Goal: Task Accomplishment & Management: Manage account settings

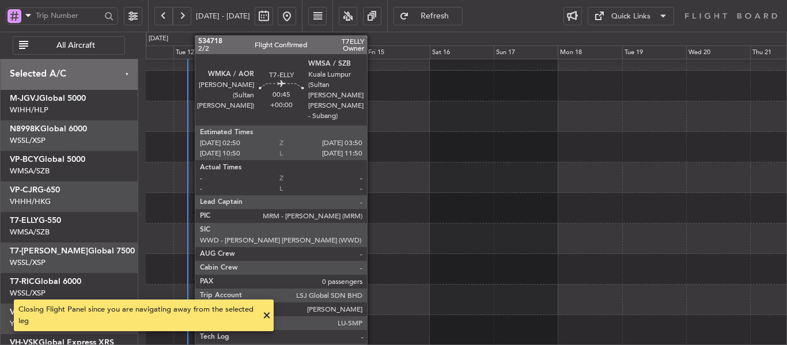
scroll to position [80, 0]
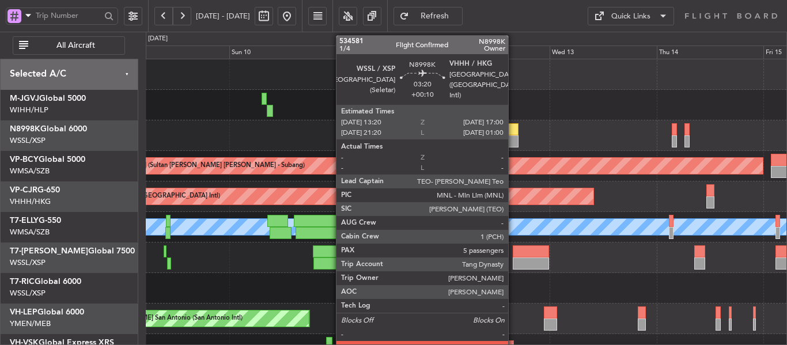
click at [515, 131] on div at bounding box center [510, 129] width 17 height 12
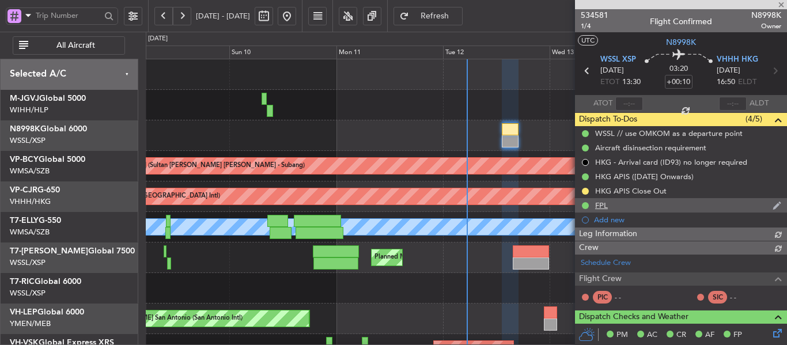
type input "[PERSON_NAME] (BTA)"
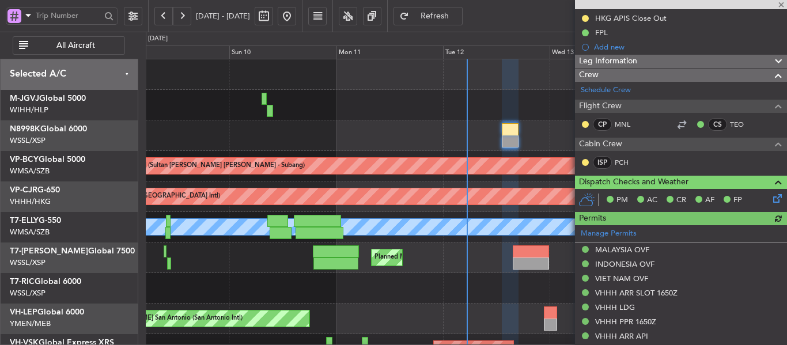
scroll to position [346, 0]
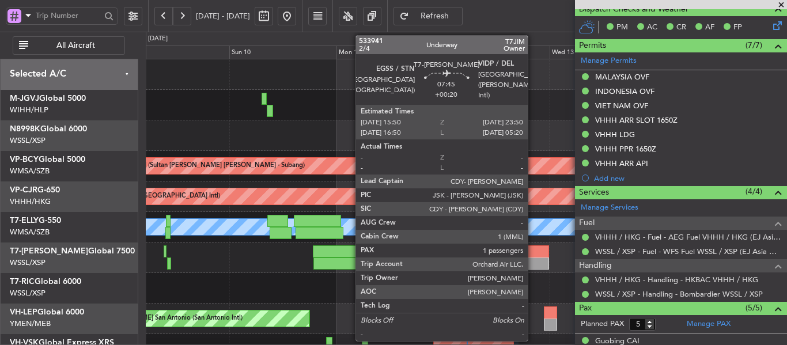
click at [533, 262] on div at bounding box center [531, 263] width 36 height 12
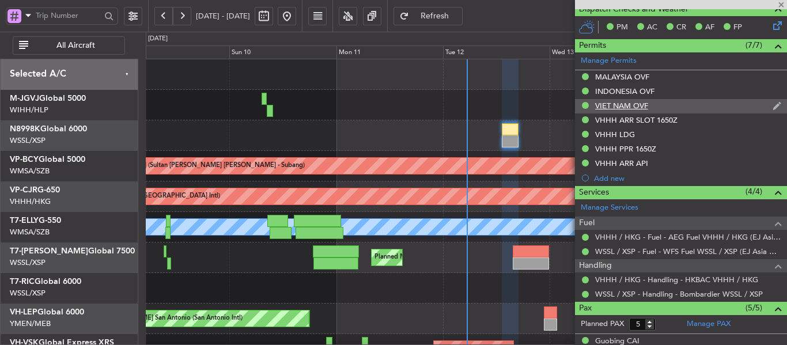
type input "+00:20"
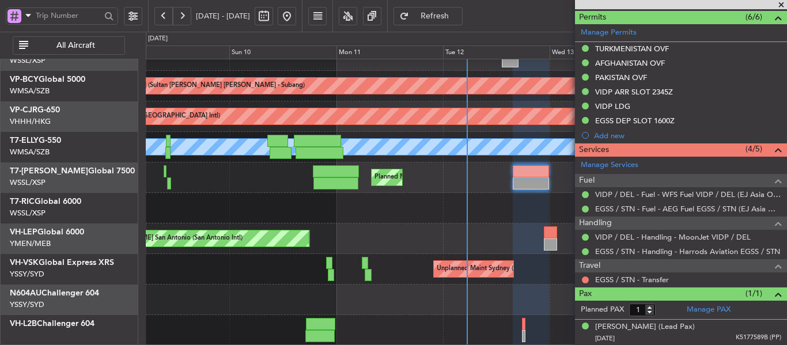
scroll to position [0, 0]
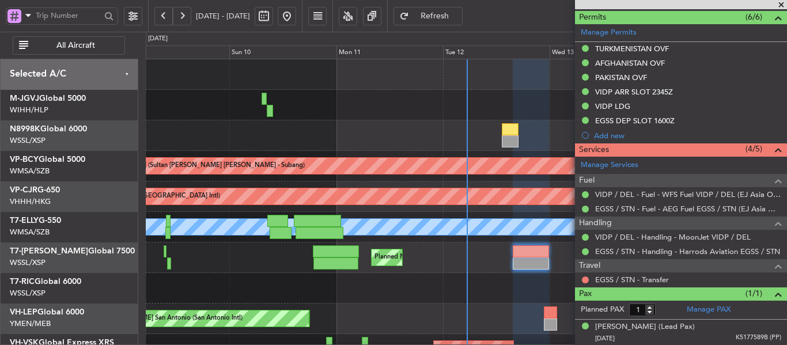
click at [782, 6] on span at bounding box center [781, 5] width 12 height 10
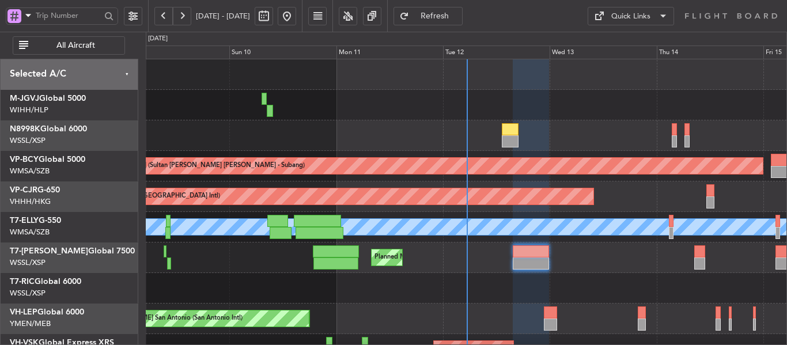
type input "0"
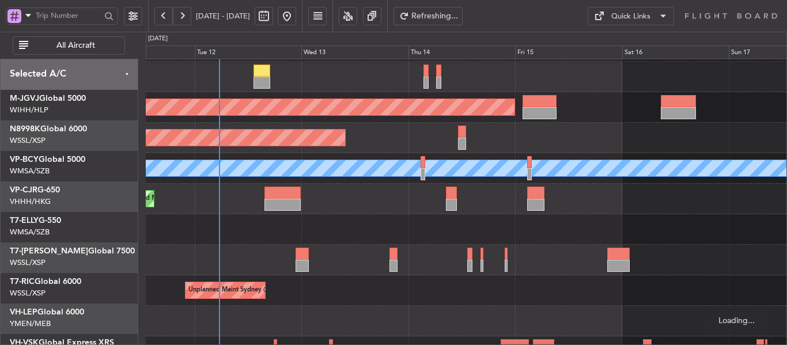
scroll to position [67, 0]
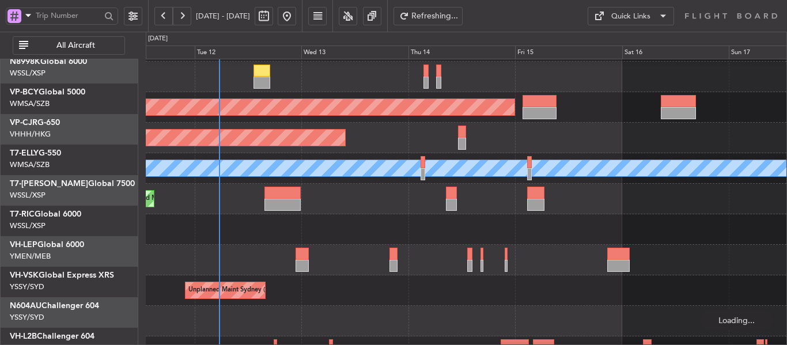
click at [312, 190] on div "Planned Maint [GEOGRAPHIC_DATA] ([GEOGRAPHIC_DATA])" at bounding box center [466, 199] width 641 height 31
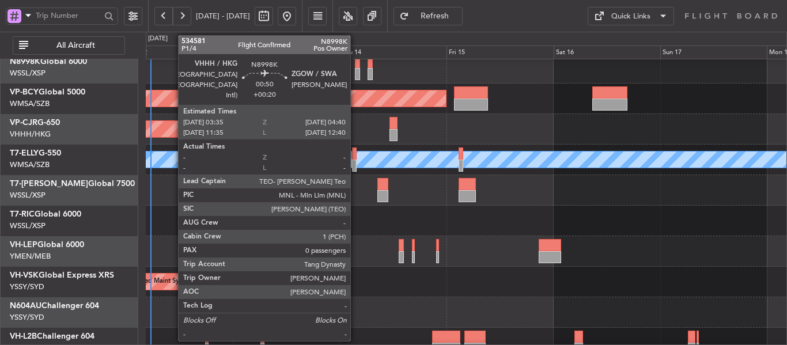
click at [355, 75] on div at bounding box center [357, 74] width 5 height 12
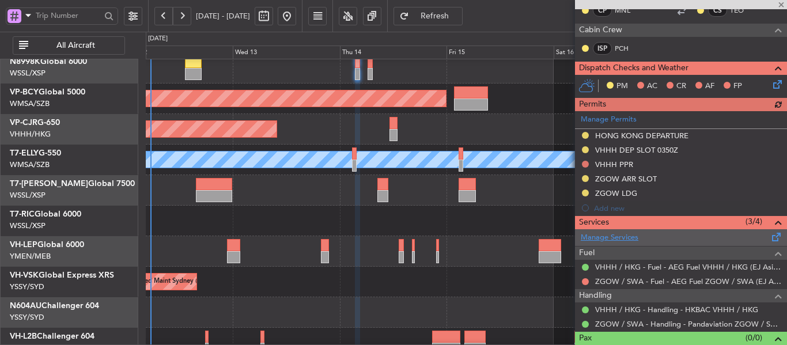
scroll to position [230, 0]
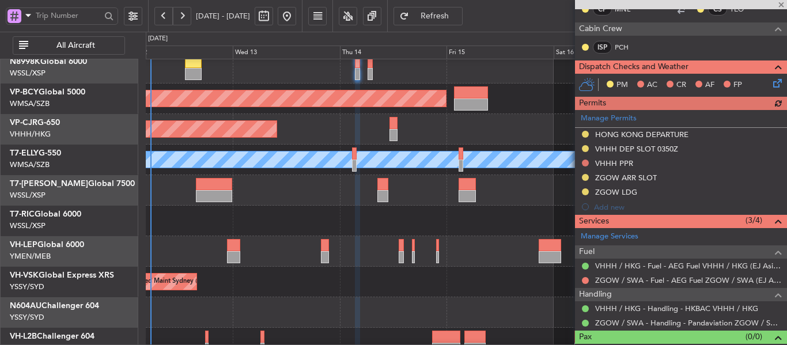
click at [583, 162] on div "Manage Permits HONG KONG DEPARTURE VHHH DEP SLOT 0350Z VHHH PPR ZGOW ARR SLOT Z…" at bounding box center [681, 162] width 212 height 104
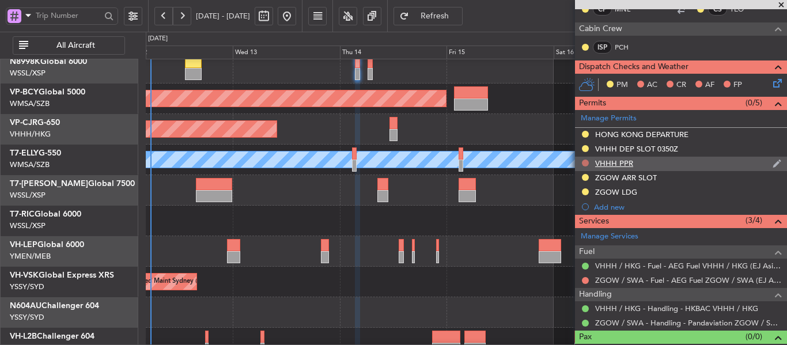
click at [584, 163] on button at bounding box center [585, 163] width 7 height 7
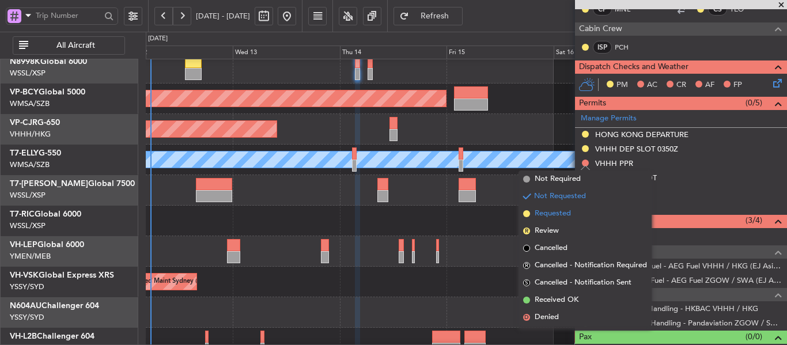
click at [524, 210] on span at bounding box center [526, 213] width 7 height 7
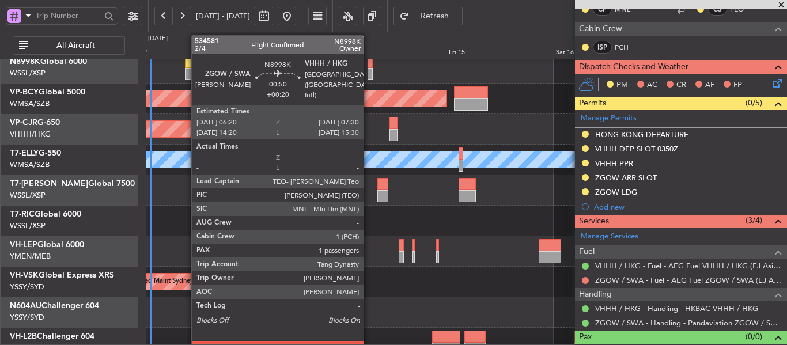
click at [369, 70] on div at bounding box center [371, 74] width 6 height 12
type input "1"
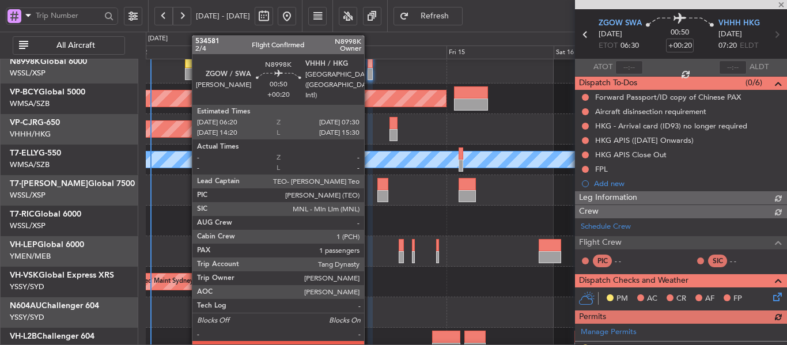
scroll to position [288, 0]
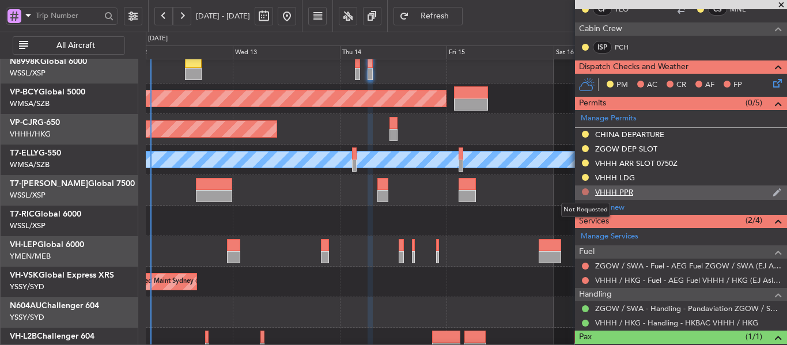
click at [582, 192] on button at bounding box center [585, 191] width 7 height 7
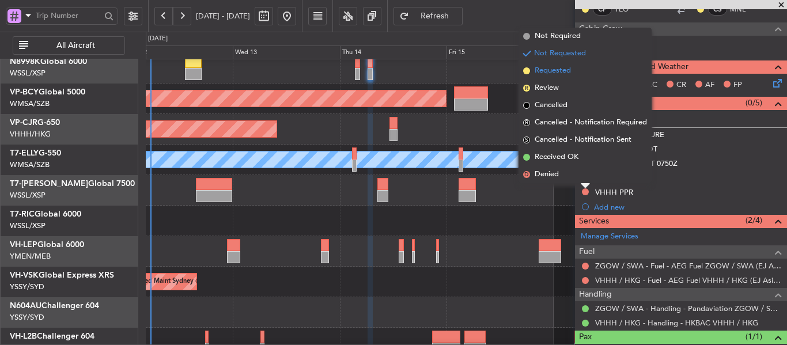
click at [527, 71] on span at bounding box center [526, 70] width 7 height 7
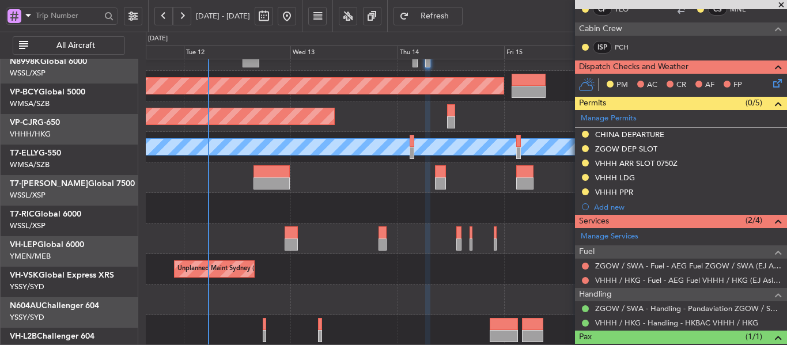
scroll to position [80, 0]
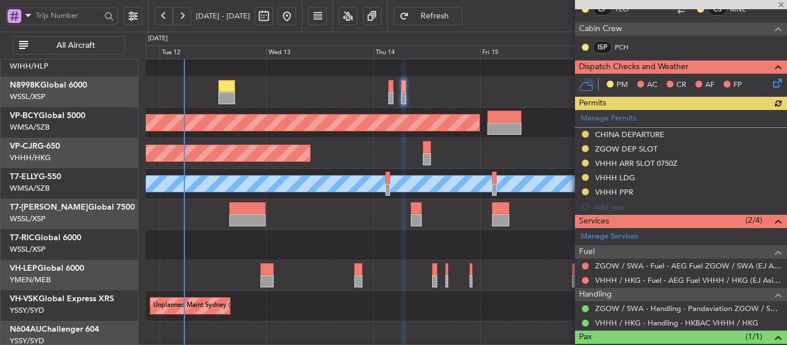
click at [344, 216] on div "VOCB 18:55 Z EGSS 05:10 Z 19:00 Z 05:05 Z Planned Maint [GEOGRAPHIC_DATA] ([GEO…" at bounding box center [466, 214] width 641 height 31
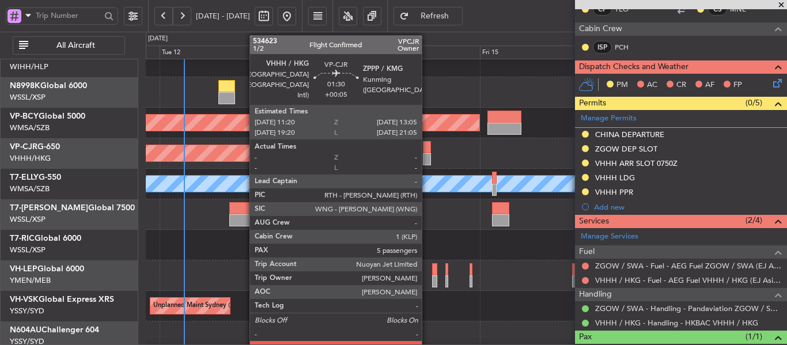
click at [427, 160] on div at bounding box center [427, 159] width 8 height 12
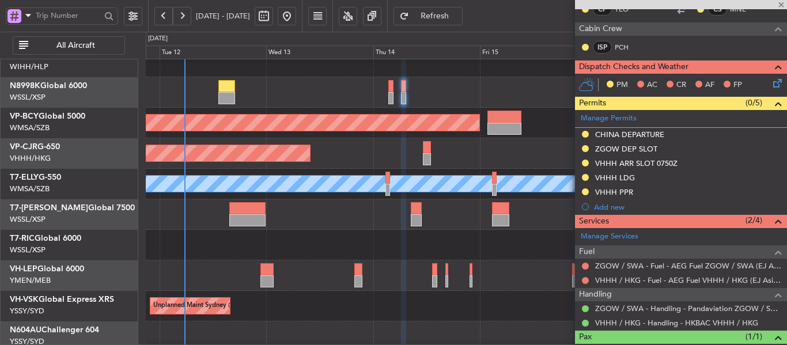
type input "+00:05"
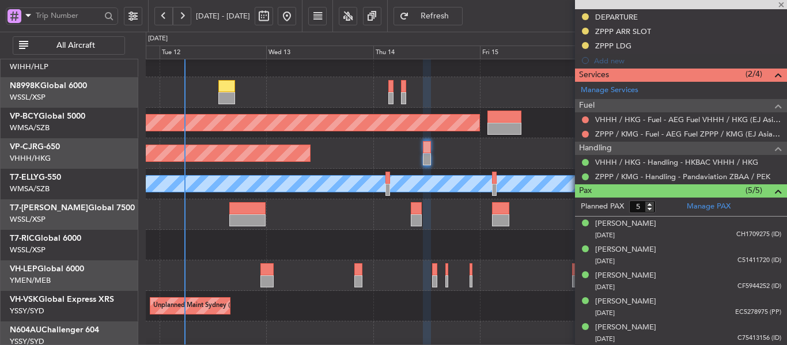
scroll to position [377, 0]
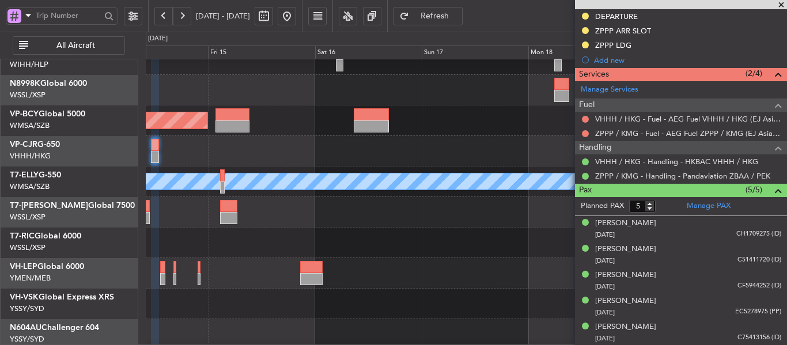
click at [188, 160] on div "Planned Maint [GEOGRAPHIC_DATA] ([GEOGRAPHIC_DATA] Intl)" at bounding box center [466, 151] width 641 height 31
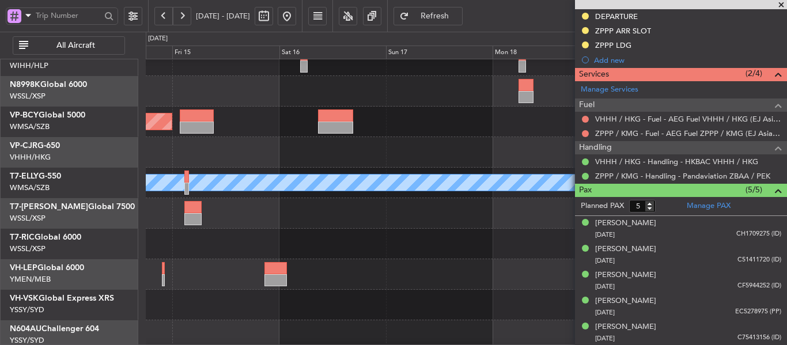
scroll to position [44, 0]
click at [160, 145] on div "Planned Maint [GEOGRAPHIC_DATA] ([GEOGRAPHIC_DATA] Intl)" at bounding box center [466, 152] width 641 height 31
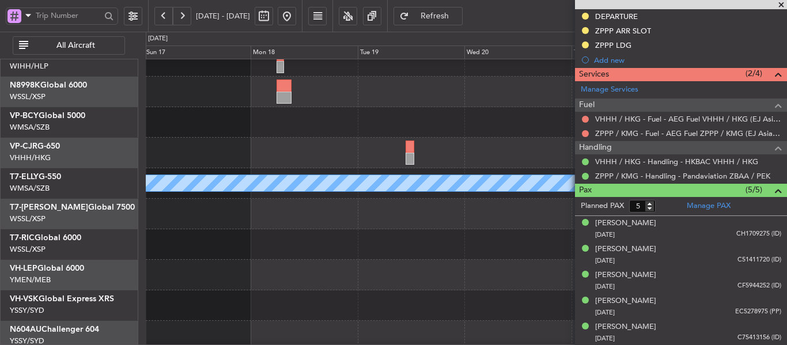
click at [782, 2] on span at bounding box center [781, 5] width 12 height 10
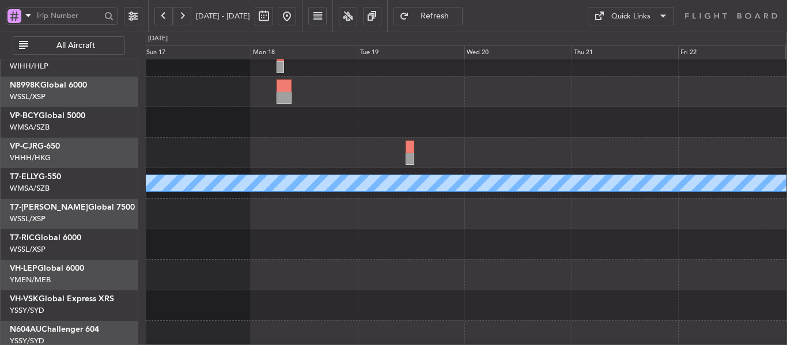
type input "0"
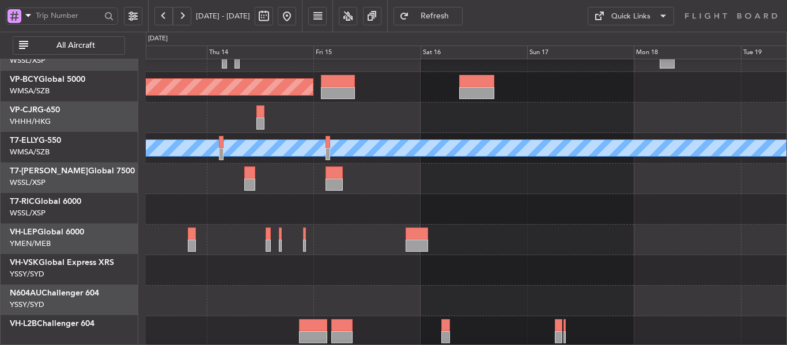
click at [605, 207] on div at bounding box center [466, 209] width 641 height 31
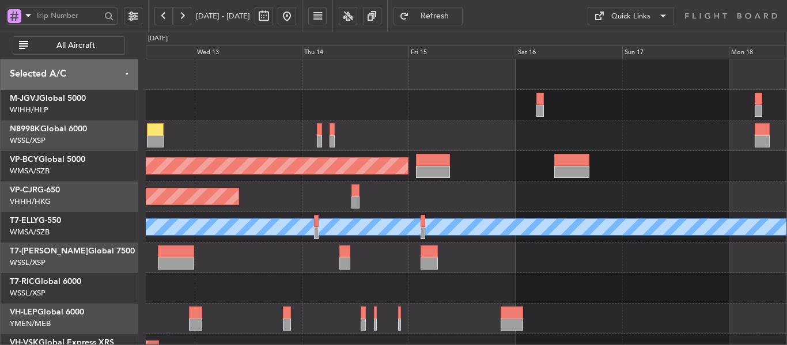
click at [528, 253] on div "Planned Maint [GEOGRAPHIC_DATA] ([GEOGRAPHIC_DATA]) 19:00 Z 05:05 Z VOCB 18:55 …" at bounding box center [466, 258] width 641 height 31
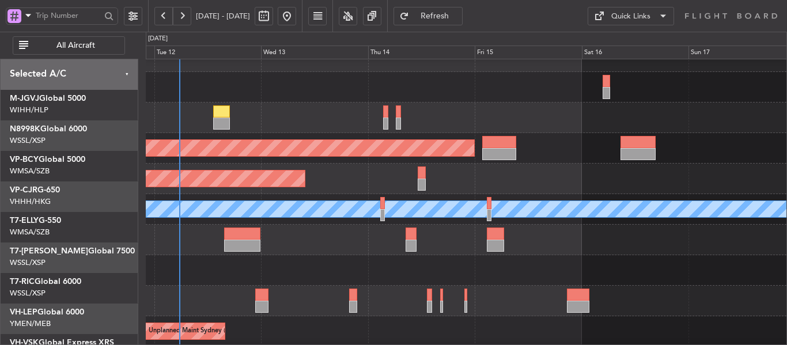
scroll to position [80, 0]
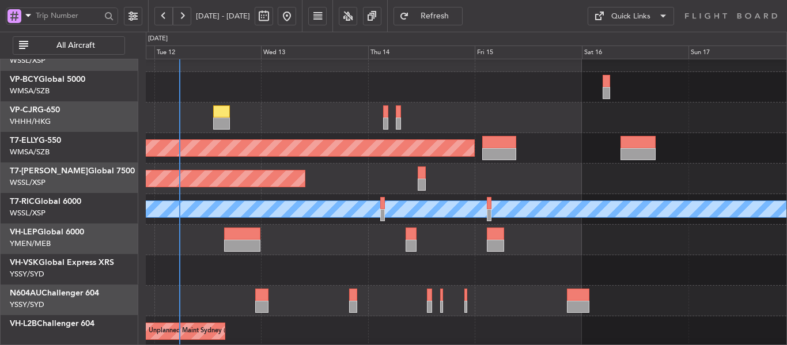
click at [412, 225] on div "VOCB 18:55 Z EGSS 05:10 Z 19:00 Z 05:05 Z Planned Maint [GEOGRAPHIC_DATA] ([GEO…" at bounding box center [466, 240] width 641 height 31
